Goal: Browse casually

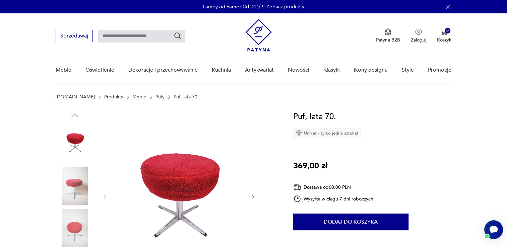
click at [65, 194] on img at bounding box center [75, 186] width 38 height 38
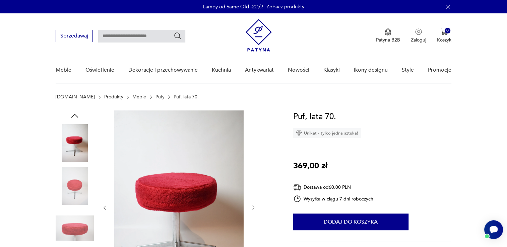
click at [79, 205] on div at bounding box center [75, 187] width 38 height 40
click at [76, 194] on img at bounding box center [75, 186] width 38 height 38
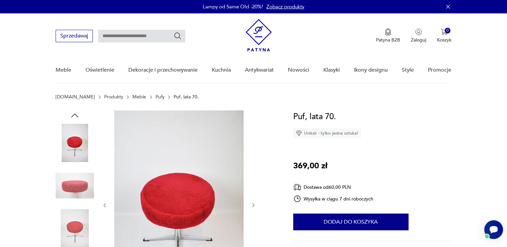
click at [76, 187] on img at bounding box center [75, 186] width 38 height 38
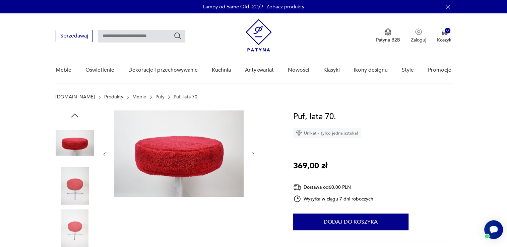
click at [83, 209] on img at bounding box center [75, 228] width 38 height 38
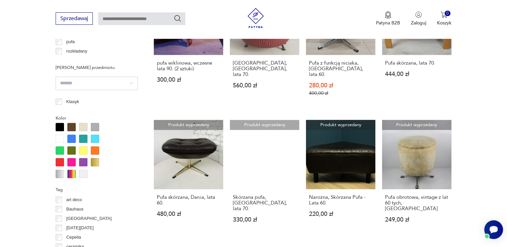
scroll to position [579, 0]
